Goal: Information Seeking & Learning: Learn about a topic

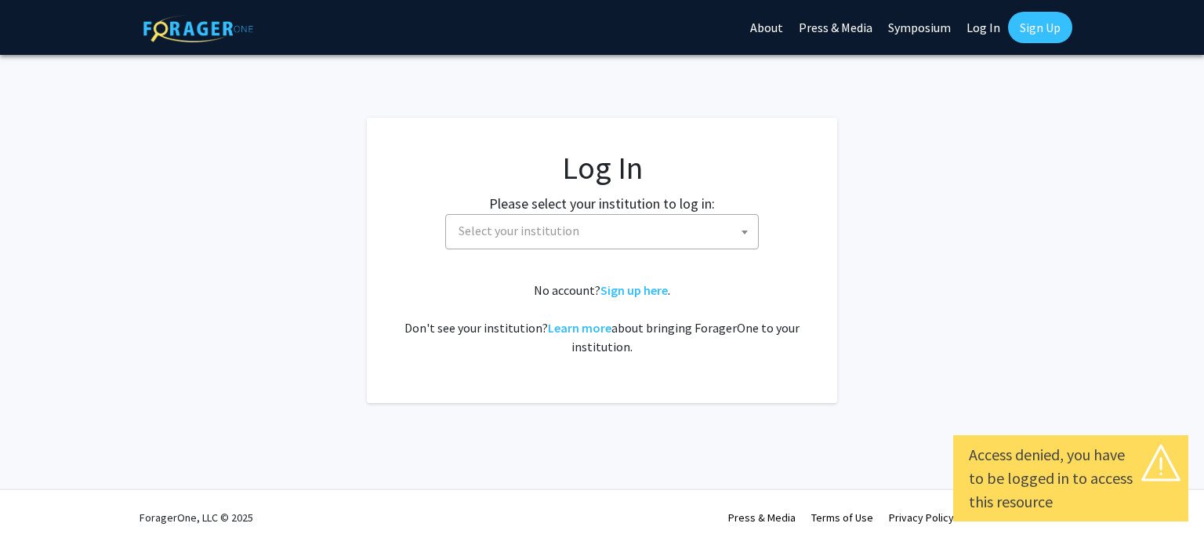
select select
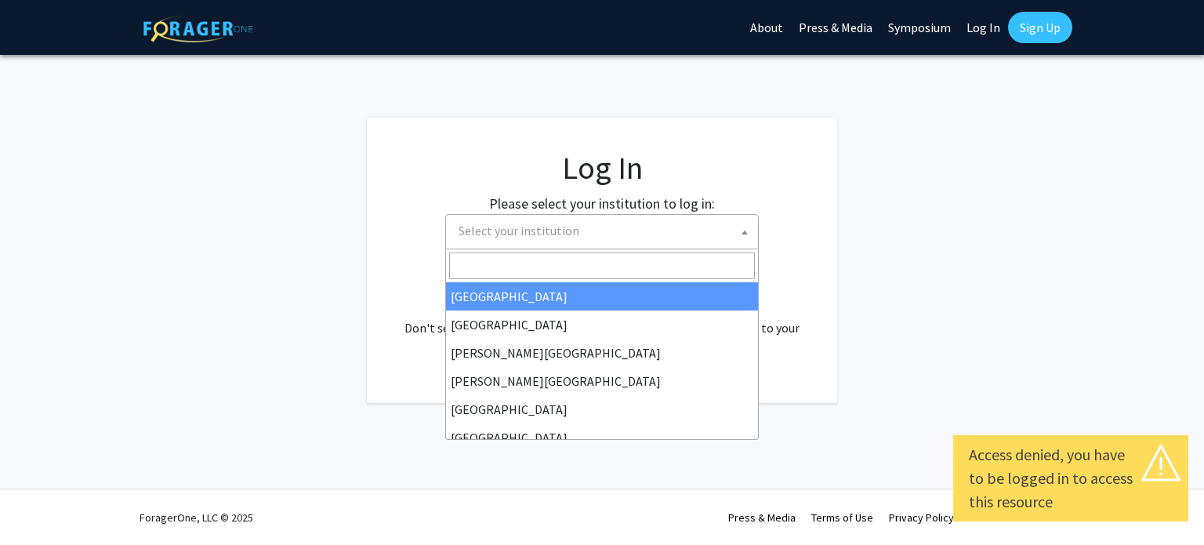
click at [639, 232] on span "Select your institution" at bounding box center [605, 231] width 306 height 32
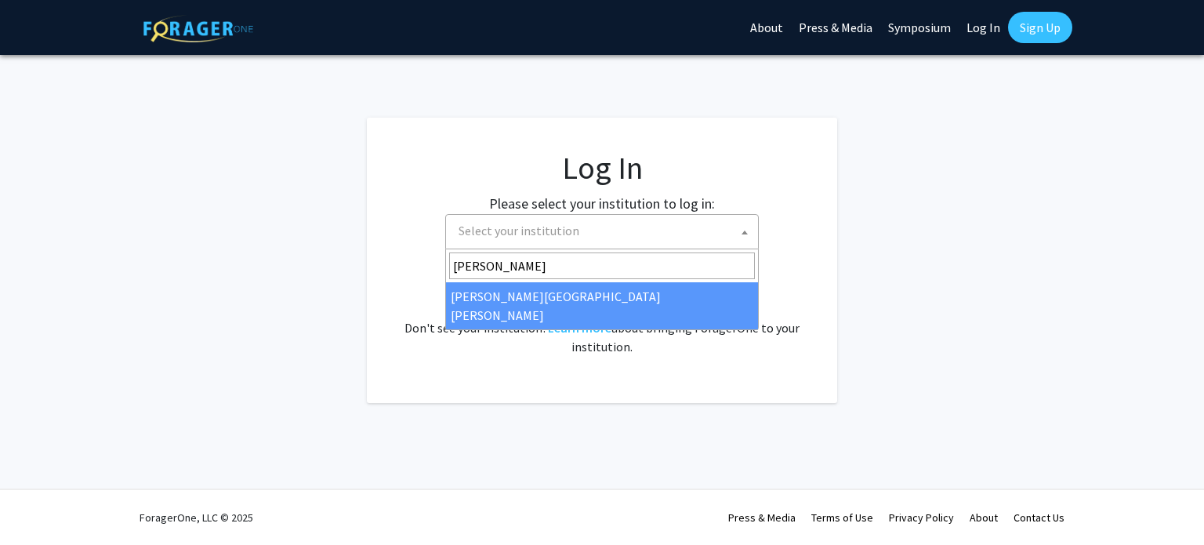
type input "[PERSON_NAME]"
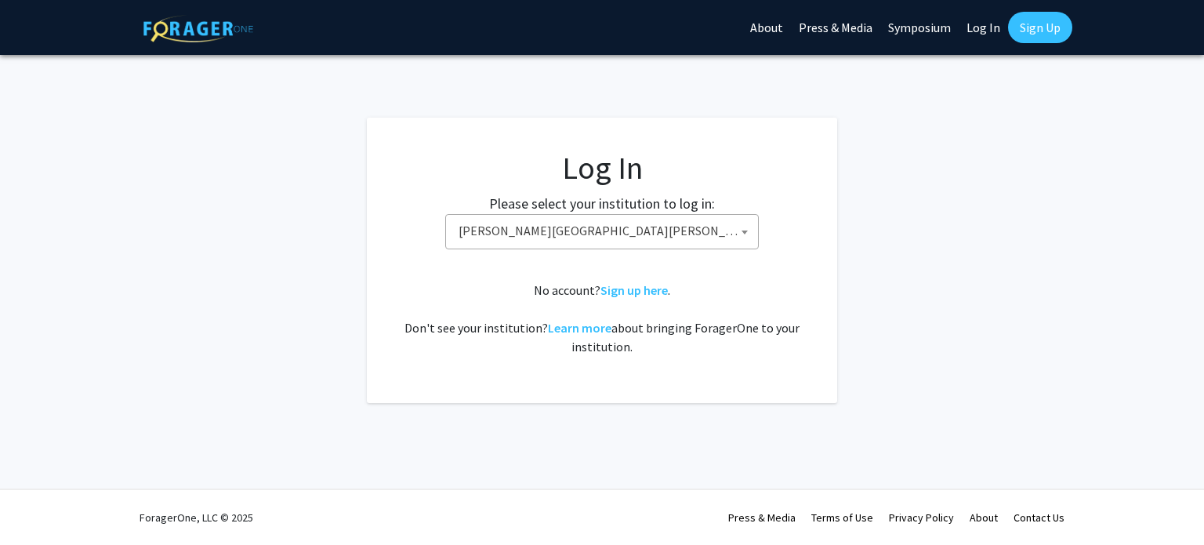
select select "1"
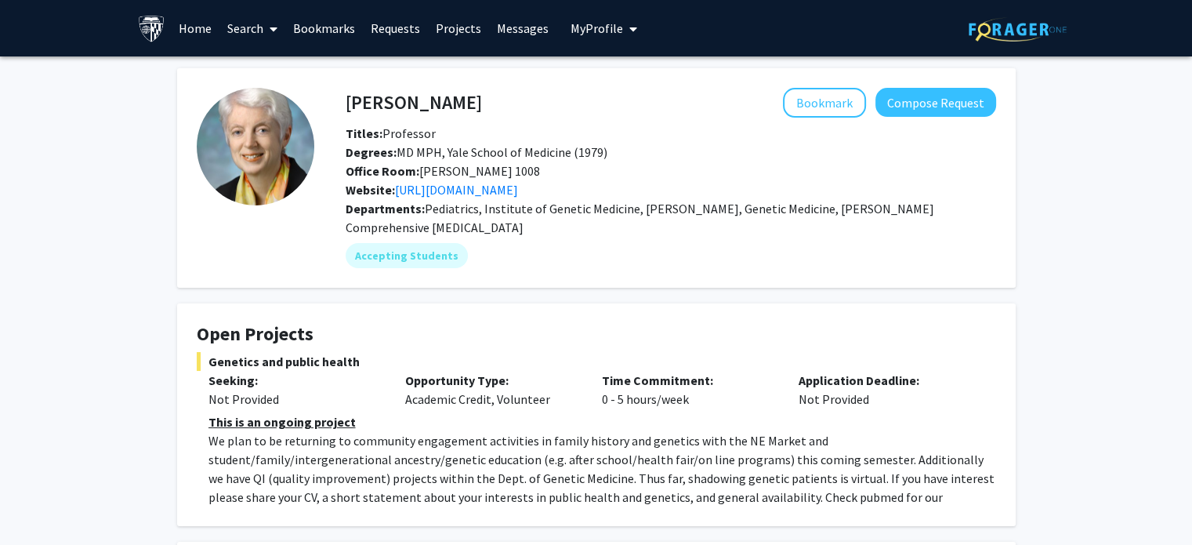
click at [280, 36] on link "Search" at bounding box center [252, 28] width 66 height 55
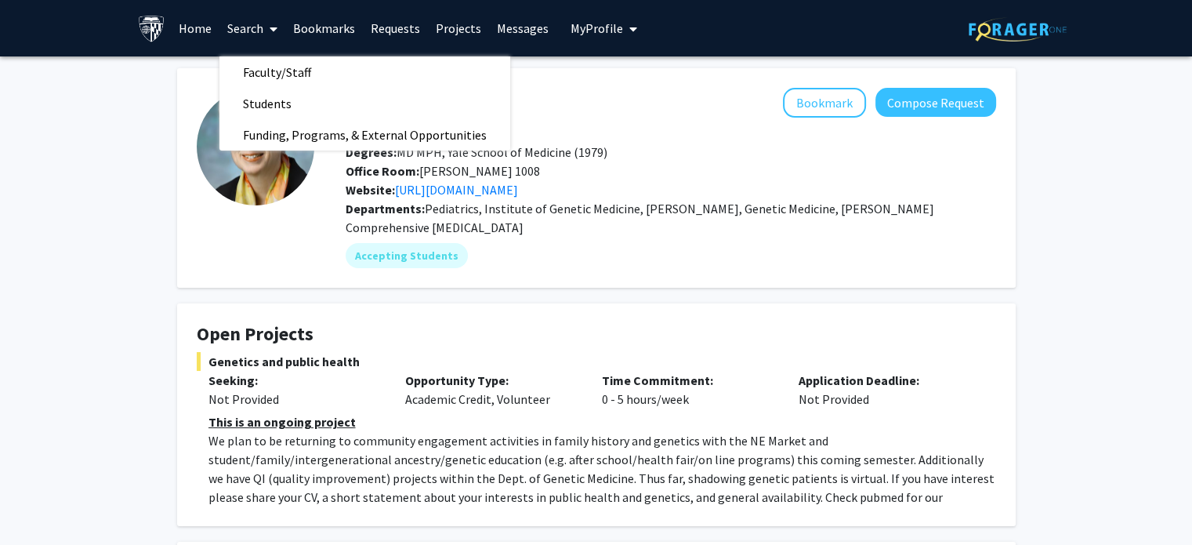
click at [480, 27] on link "Projects" at bounding box center [458, 28] width 61 height 55
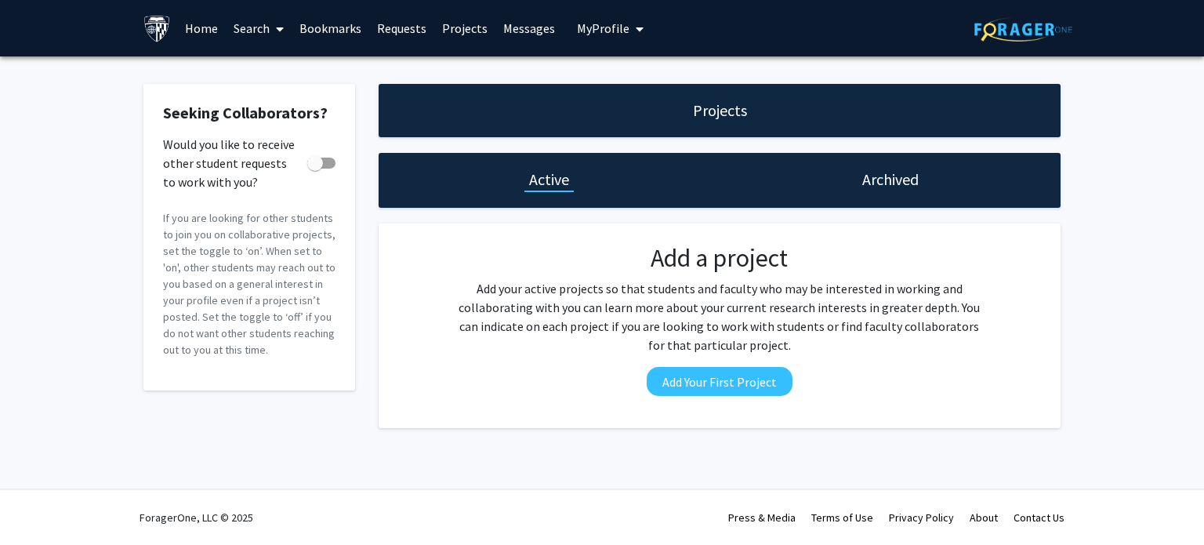
click at [259, 35] on link "Search" at bounding box center [259, 28] width 66 height 55
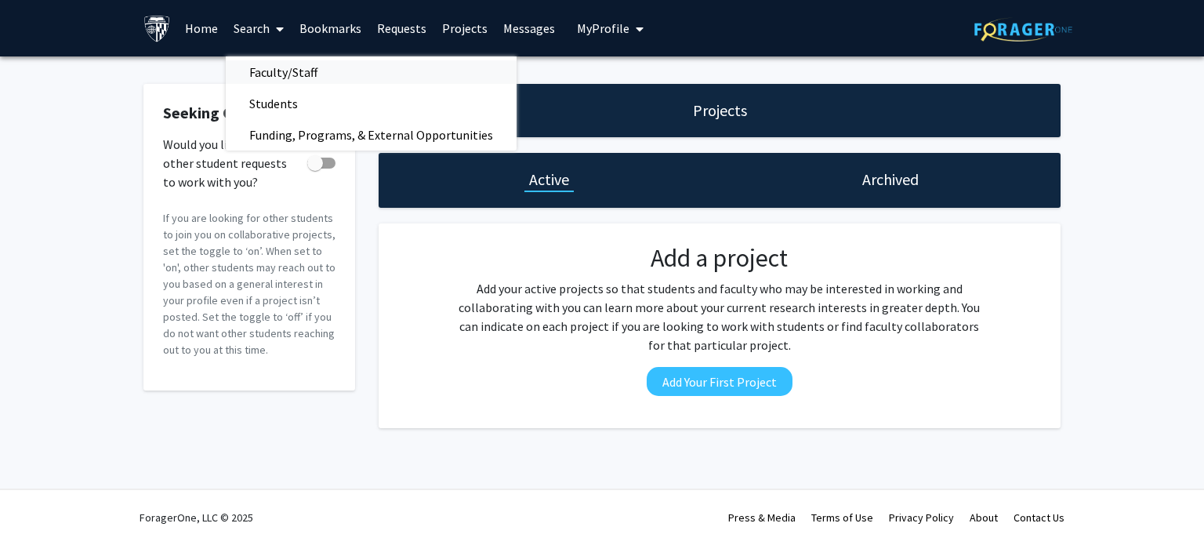
click at [319, 77] on span "Faculty/Staff" at bounding box center [283, 71] width 115 height 31
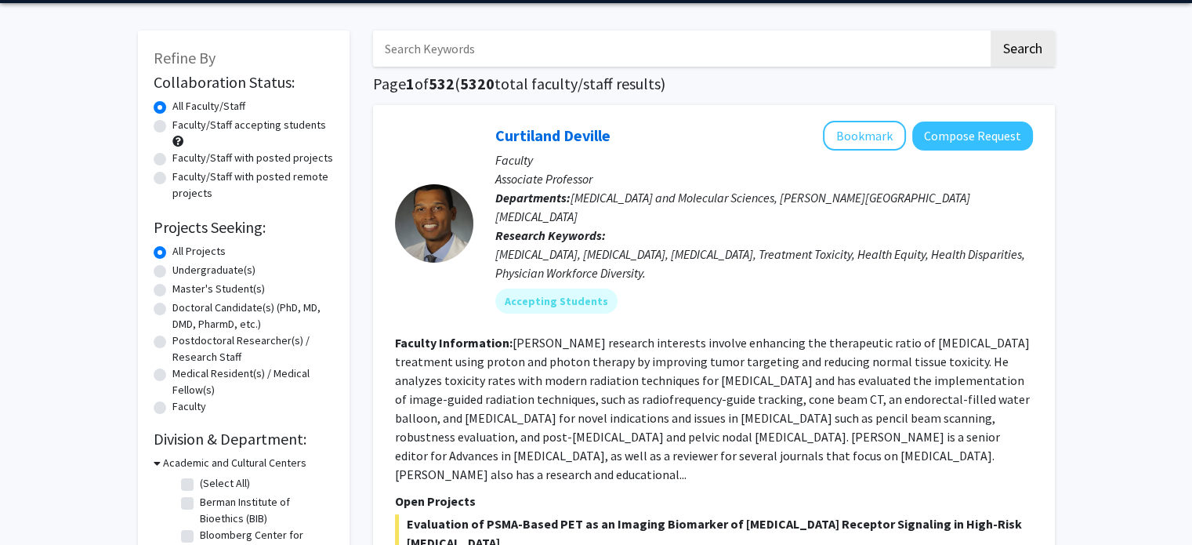
scroll to position [60, 0]
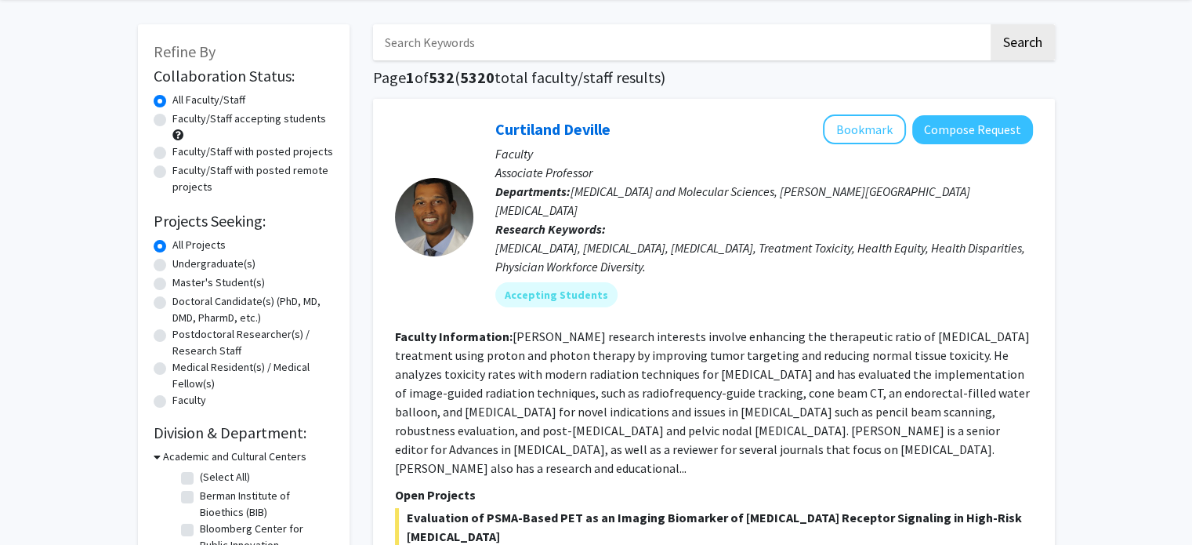
click at [172, 283] on label "Master's Student(s)" at bounding box center [218, 282] width 92 height 16
click at [172, 283] on input "Master's Student(s)" at bounding box center [177, 279] width 10 height 10
radio input "true"
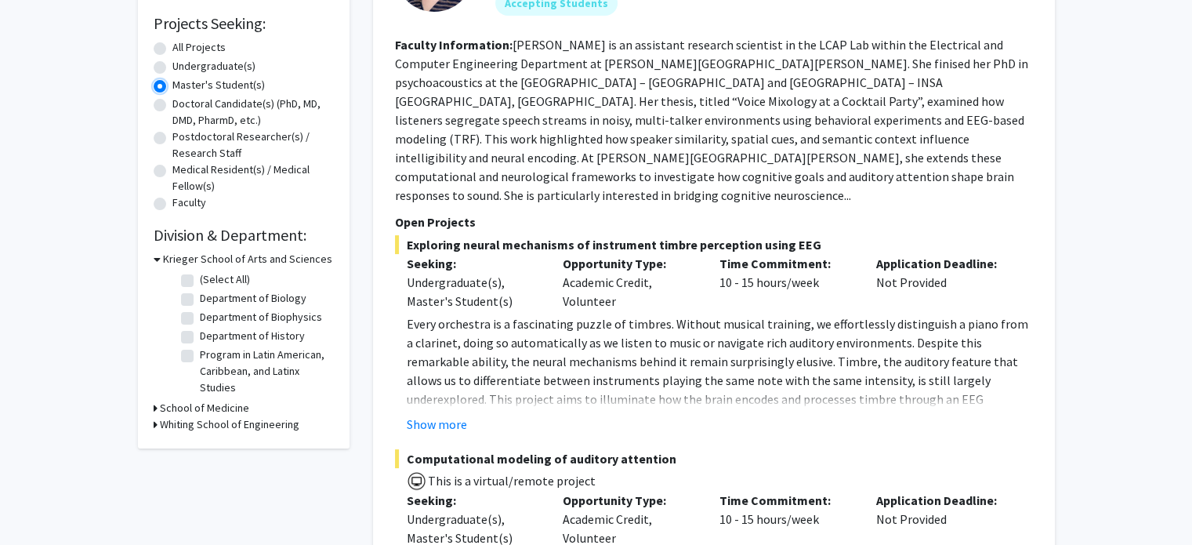
scroll to position [260, 0]
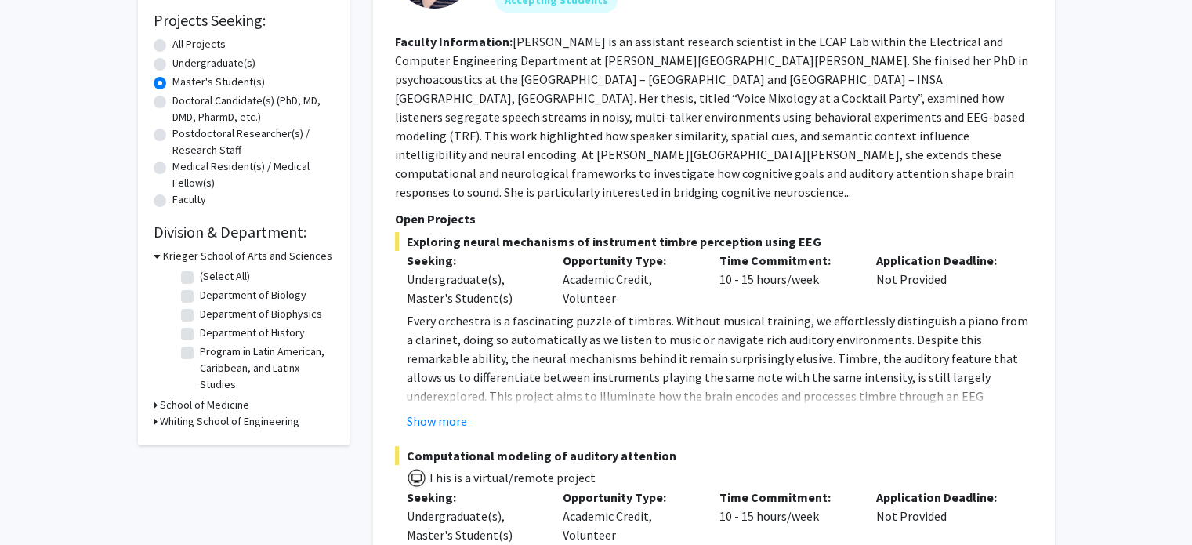
click at [189, 424] on h3 "Whiting School of Engineering" at bounding box center [230, 421] width 140 height 16
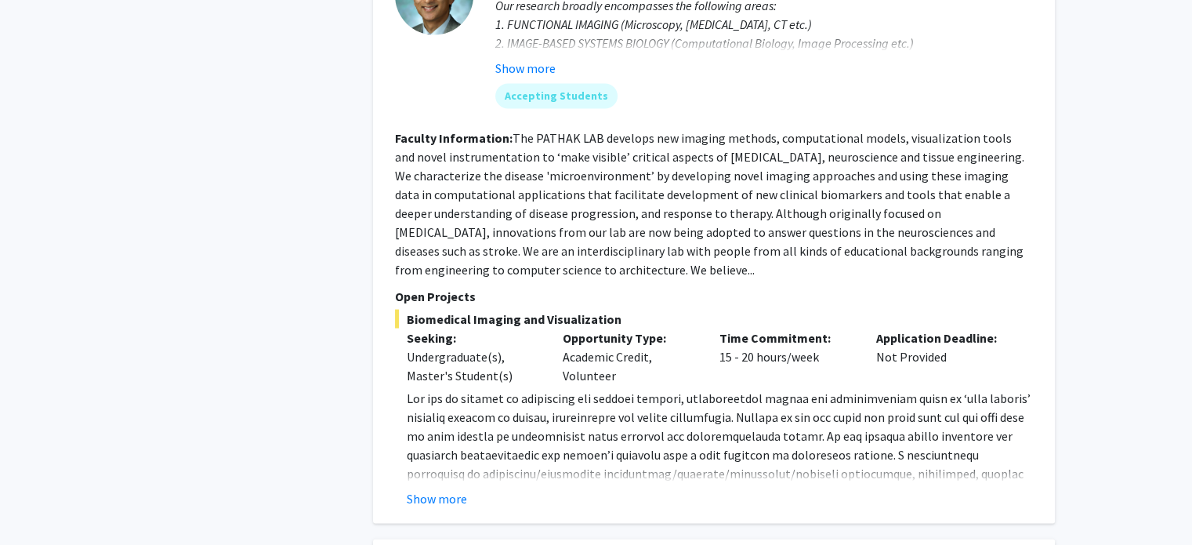
scroll to position [3216, 0]
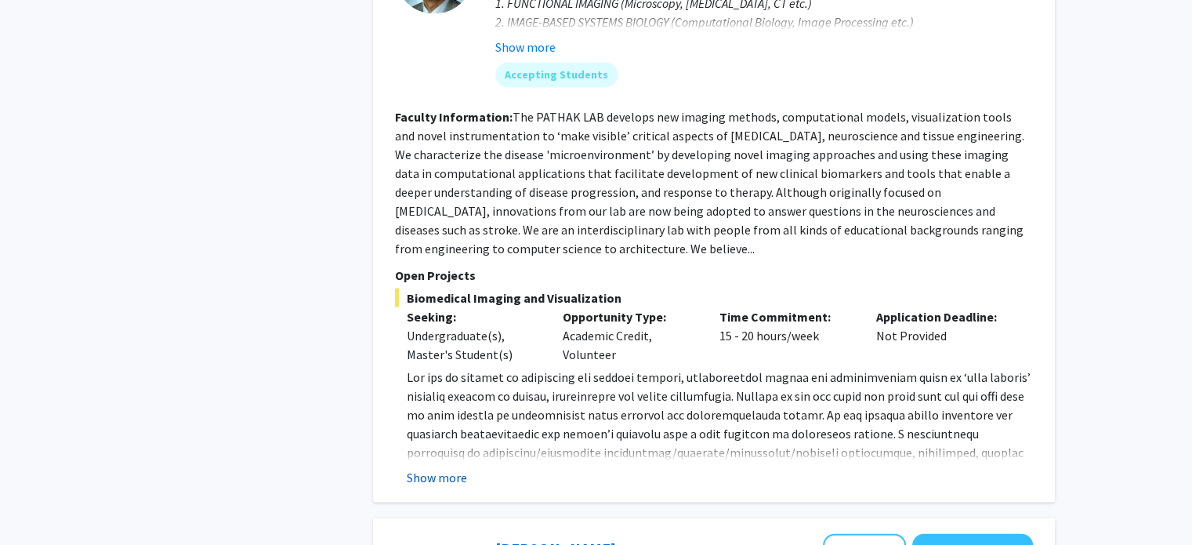
click at [448, 468] on button "Show more" at bounding box center [437, 477] width 60 height 19
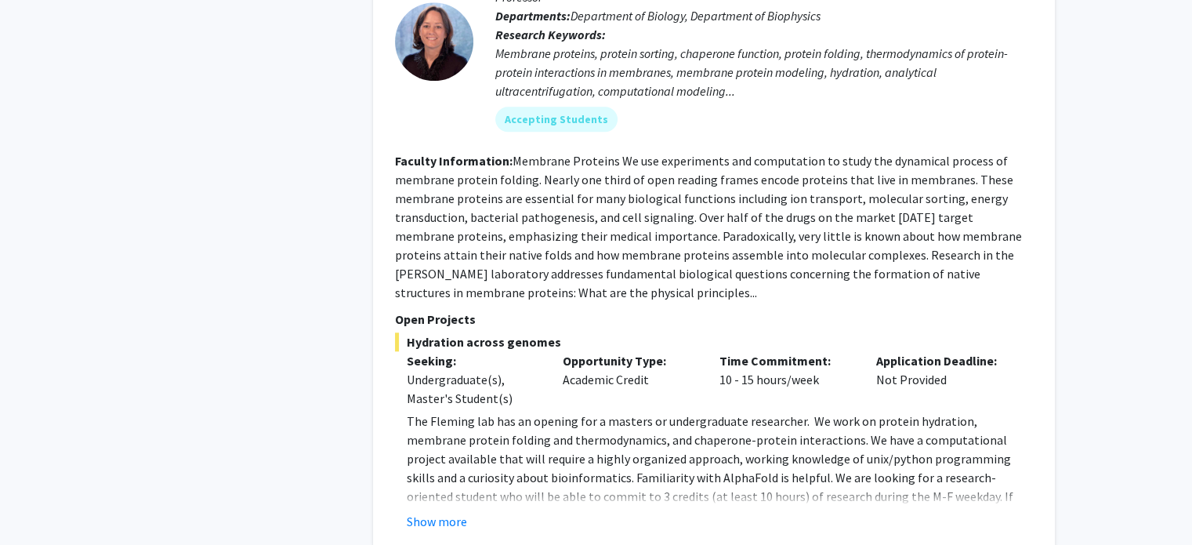
scroll to position [7430, 0]
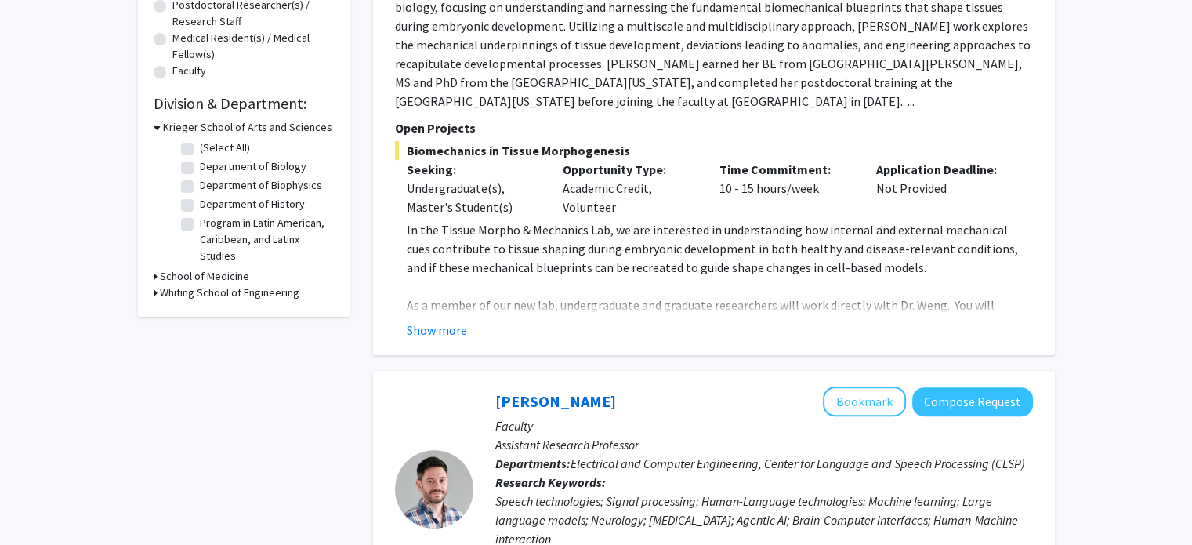
scroll to position [392, 0]
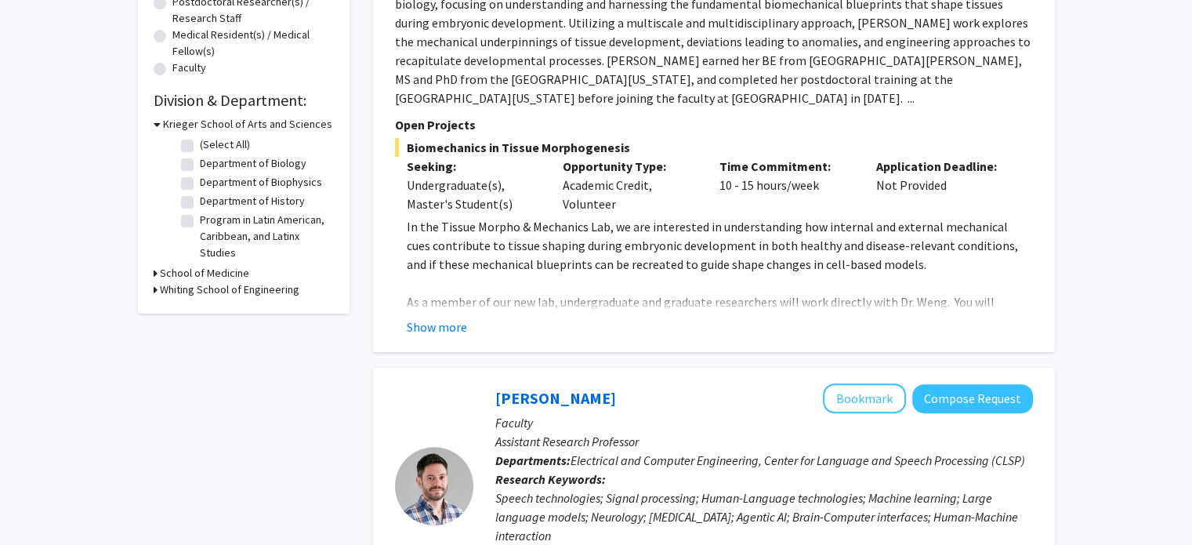
click at [160, 288] on h3 "Whiting School of Engineering" at bounding box center [230, 289] width 140 height 16
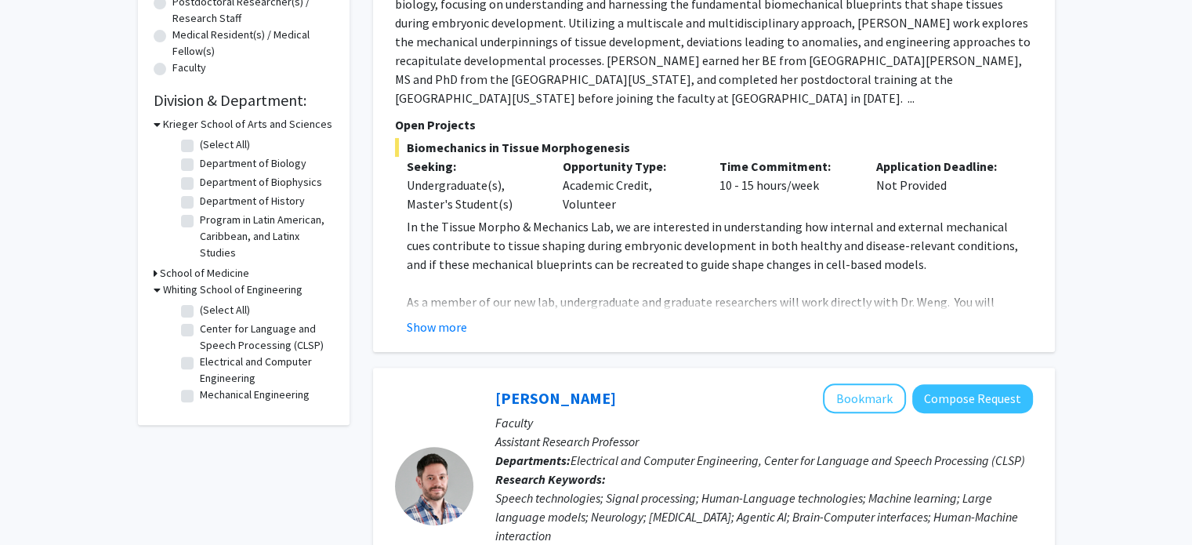
click at [174, 267] on h3 "School of Medicine" at bounding box center [204, 273] width 89 height 16
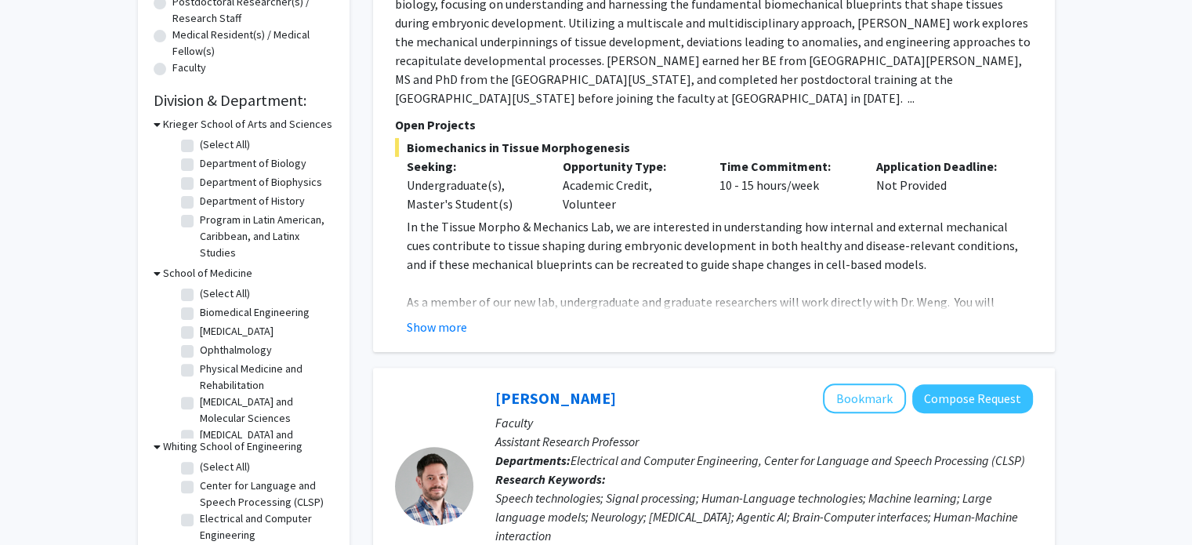
click at [200, 313] on label "Biomedical Engineering" at bounding box center [255, 312] width 110 height 16
click at [200, 313] on input "Biomedical Engineering" at bounding box center [205, 309] width 10 height 10
checkbox input "true"
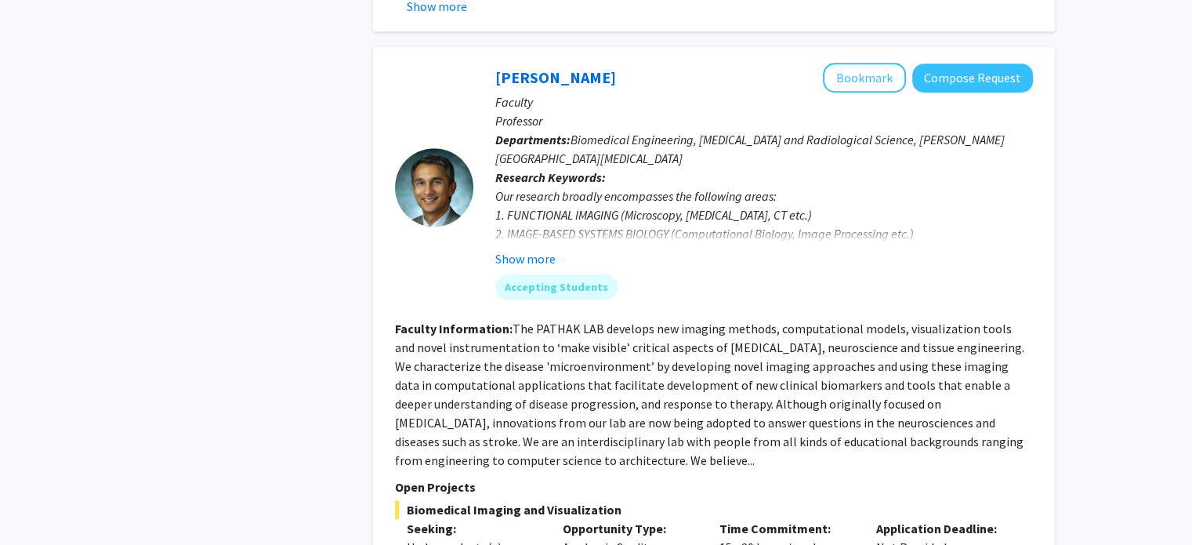
scroll to position [1121, 0]
click at [519, 250] on button "Show more" at bounding box center [525, 259] width 60 height 19
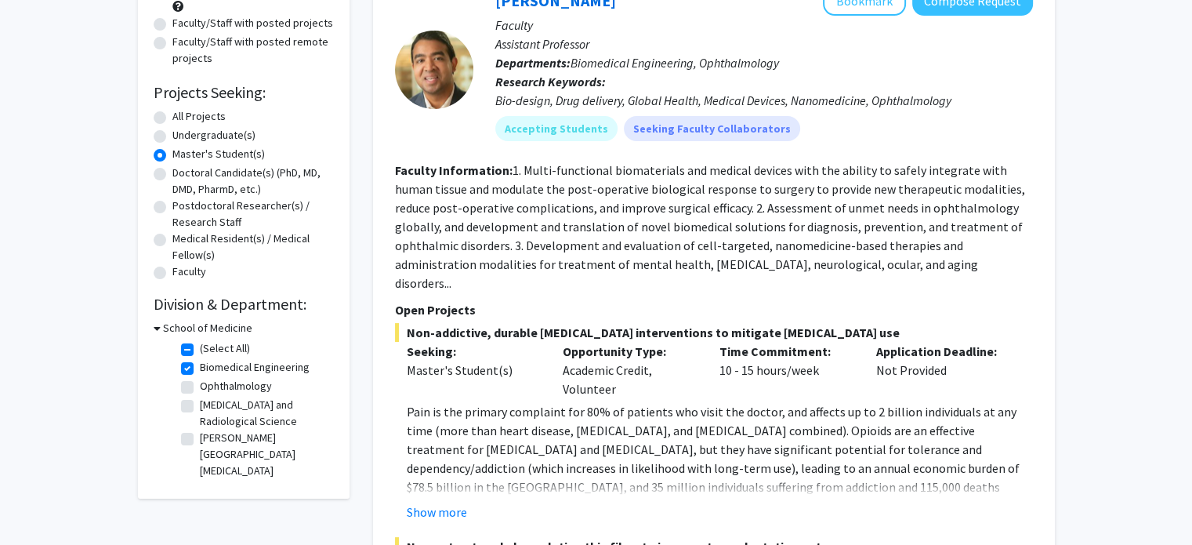
scroll to position [187, 0]
